Goal: Find specific page/section: Find specific page/section

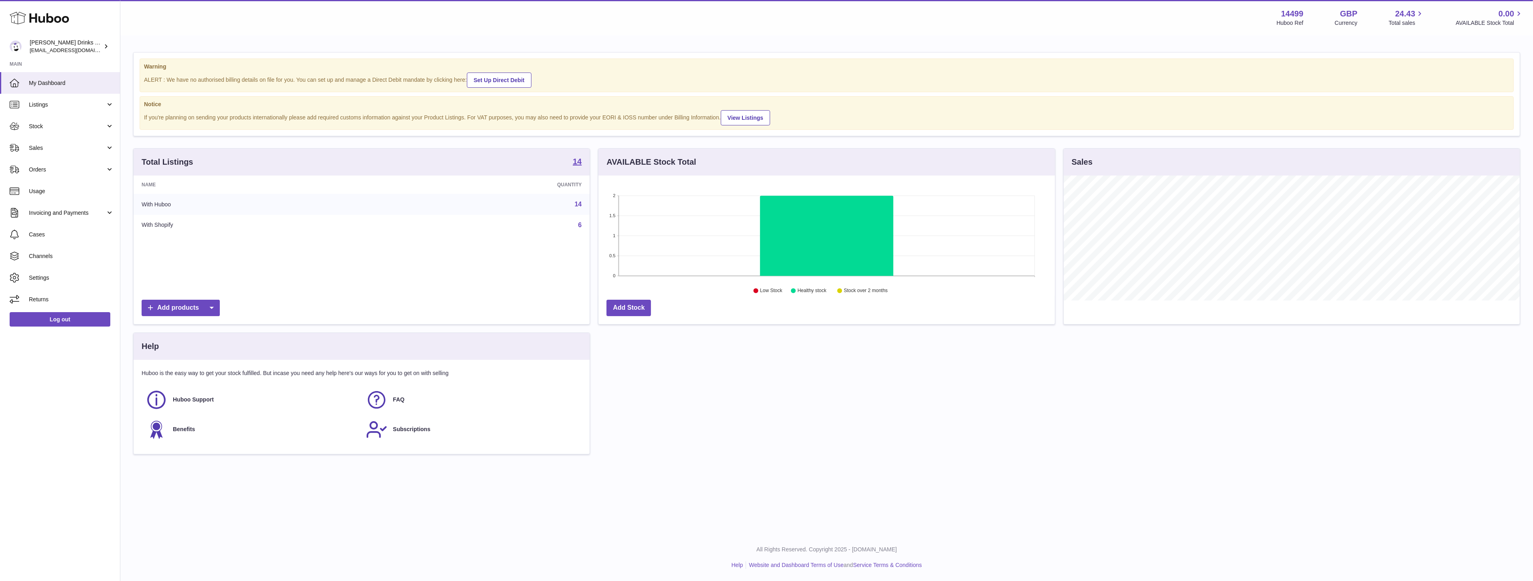
scroll to position [125, 456]
click at [73, 149] on span "Sales" at bounding box center [67, 148] width 77 height 8
click at [72, 166] on span "Sales" at bounding box center [71, 169] width 85 height 8
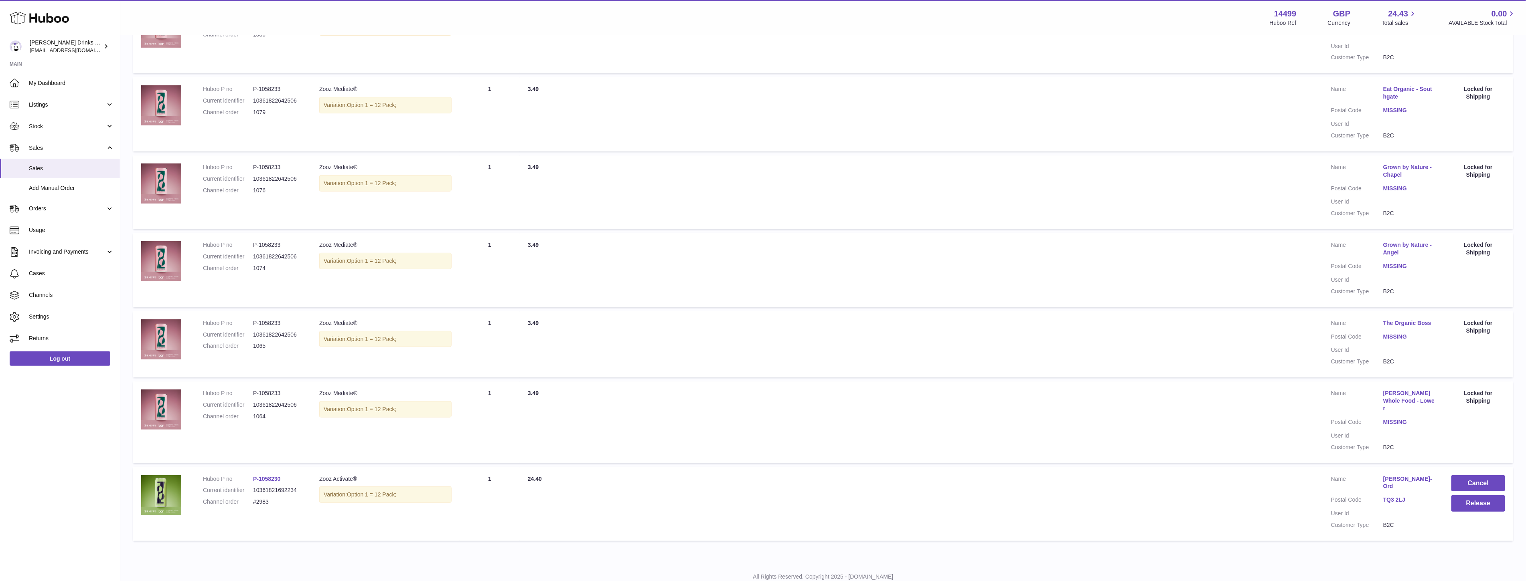
scroll to position [299, 0]
